Goal: Navigation & Orientation: Go to known website

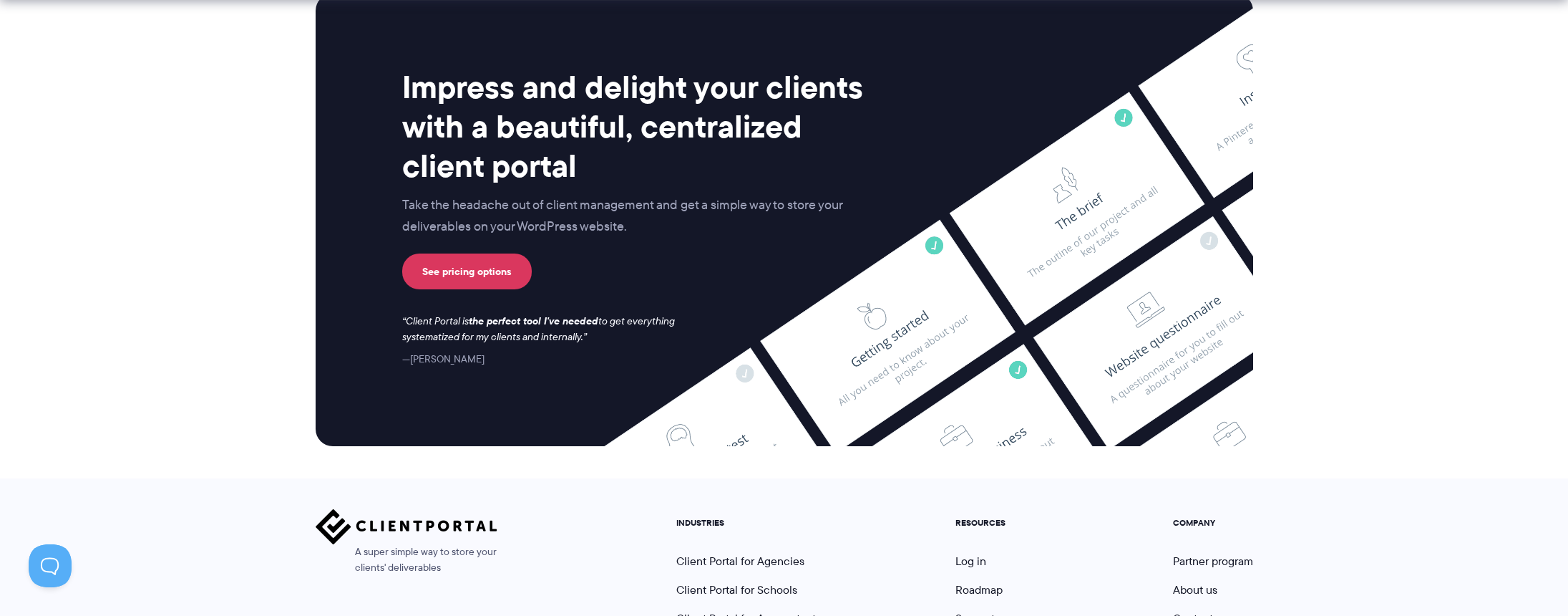
scroll to position [5966, 0]
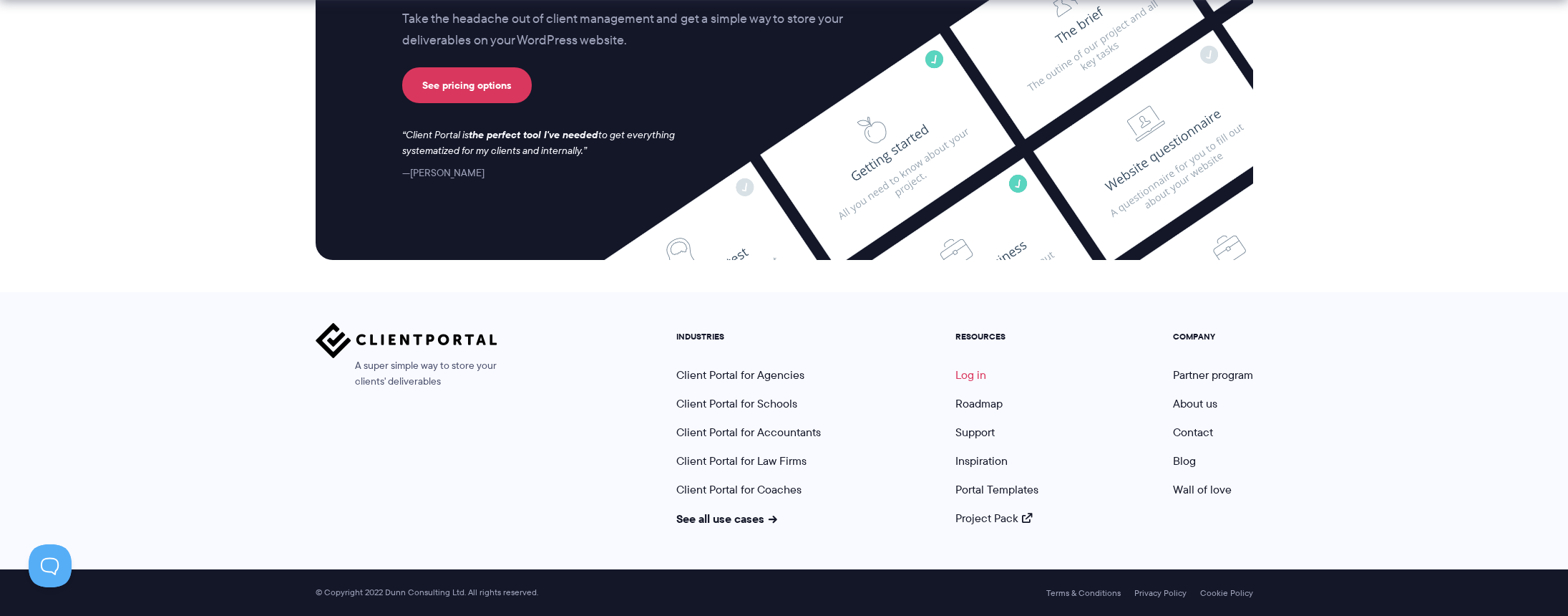
click at [983, 375] on link "Log in" at bounding box center [971, 375] width 30 height 16
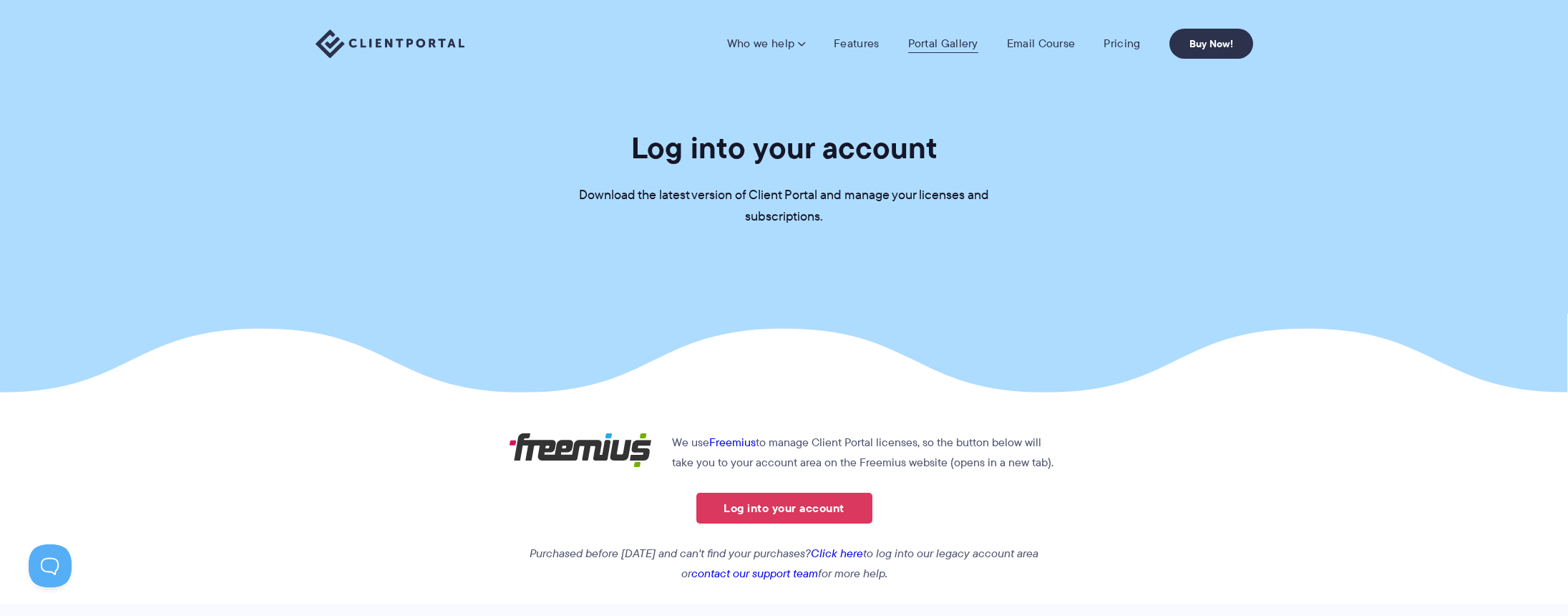
click at [935, 50] on link "Portal Gallery" at bounding box center [943, 43] width 70 height 14
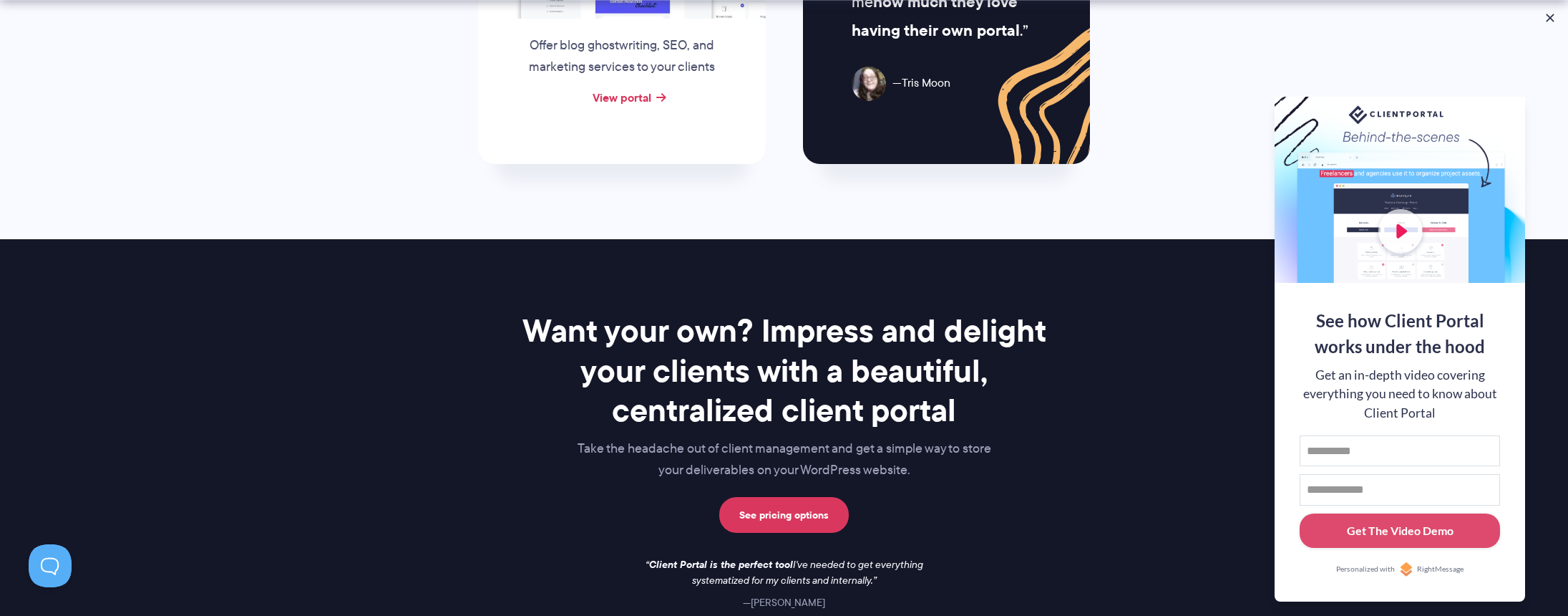
scroll to position [2123, 0]
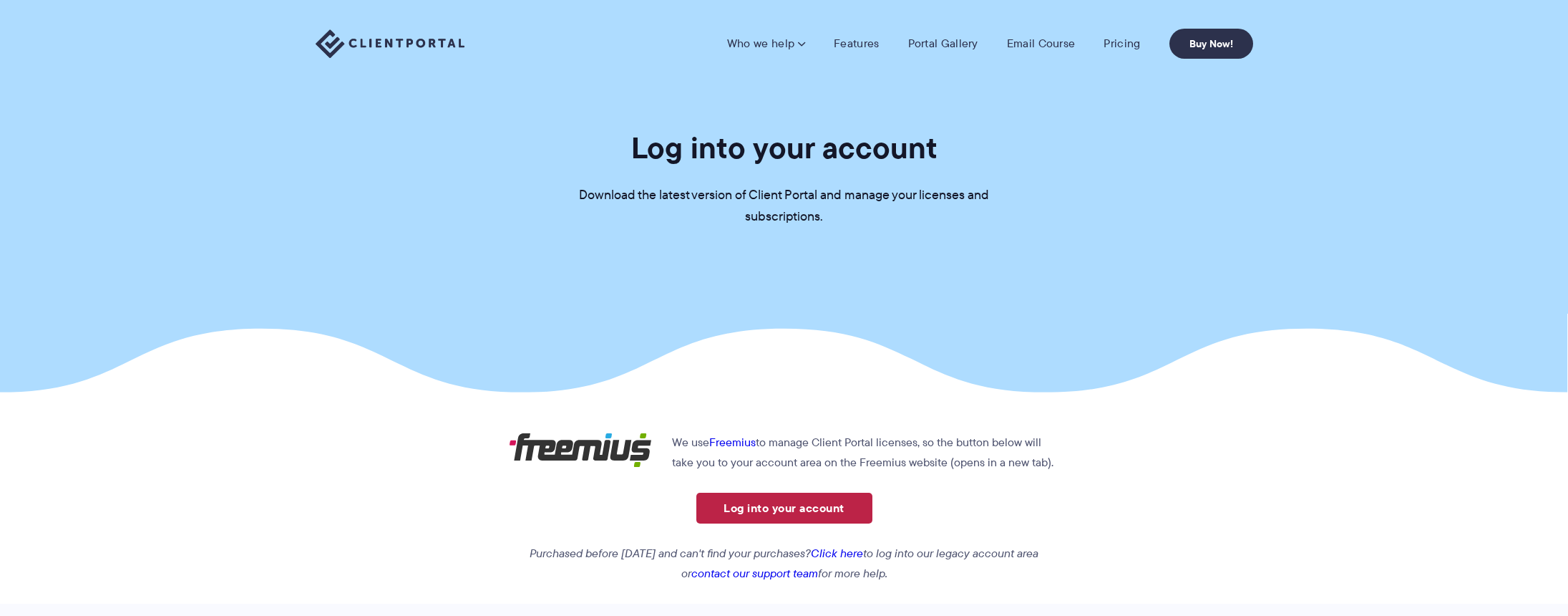
click at [821, 515] on link "Log into your account" at bounding box center [784, 508] width 176 height 31
